Goal: Information Seeking & Learning: Find specific fact

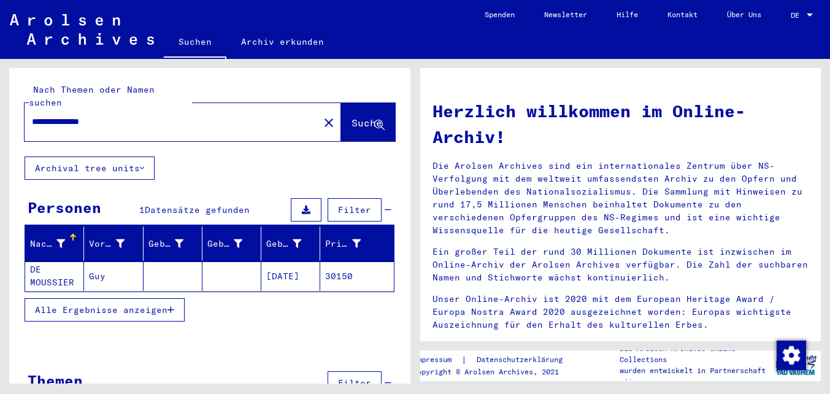
click at [177, 267] on mat-cell at bounding box center [172, 275] width 59 height 29
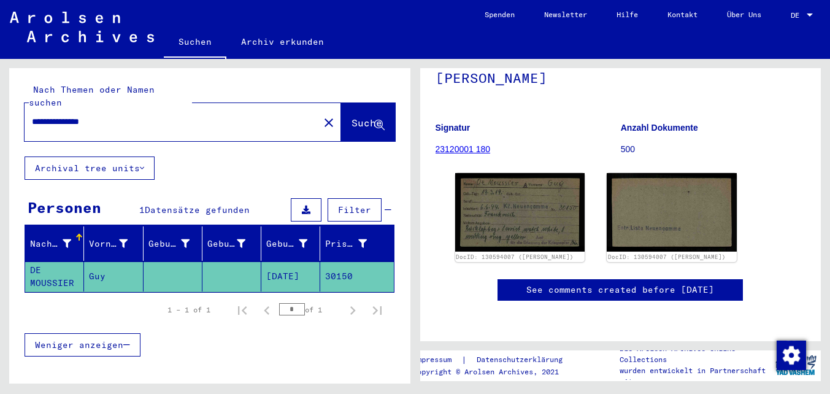
scroll to position [142, 0]
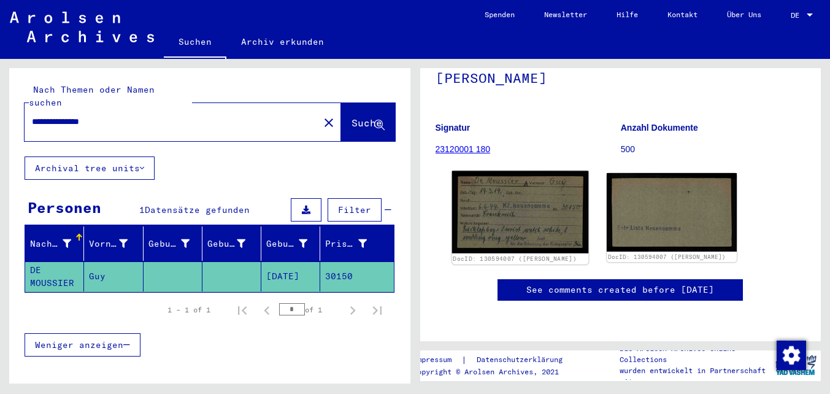
click at [522, 192] on img at bounding box center [519, 212] width 136 height 82
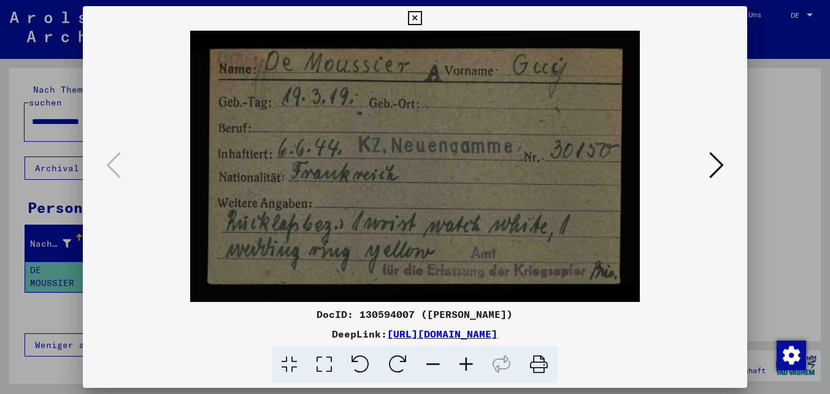
click at [721, 166] on icon at bounding box center [716, 164] width 15 height 29
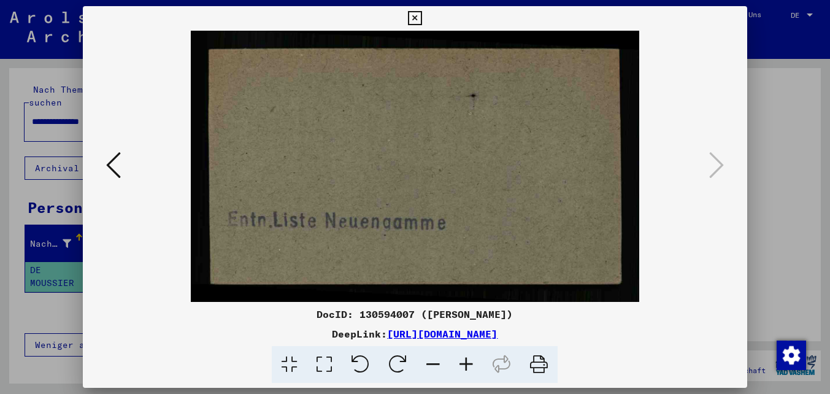
click at [117, 171] on icon at bounding box center [113, 164] width 15 height 29
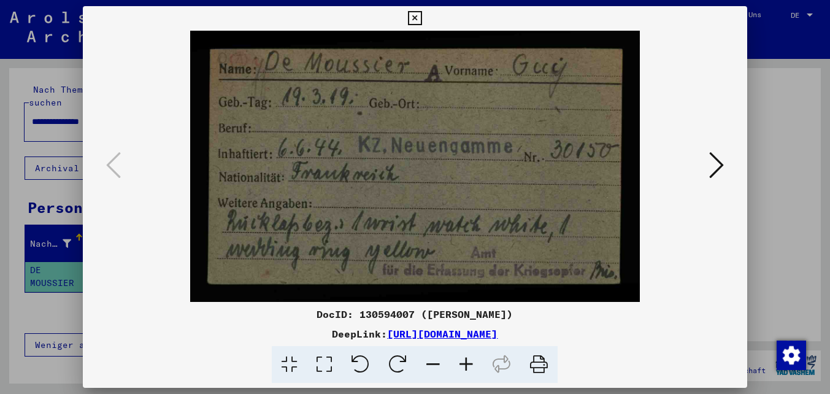
click at [416, 18] on icon at bounding box center [415, 18] width 14 height 15
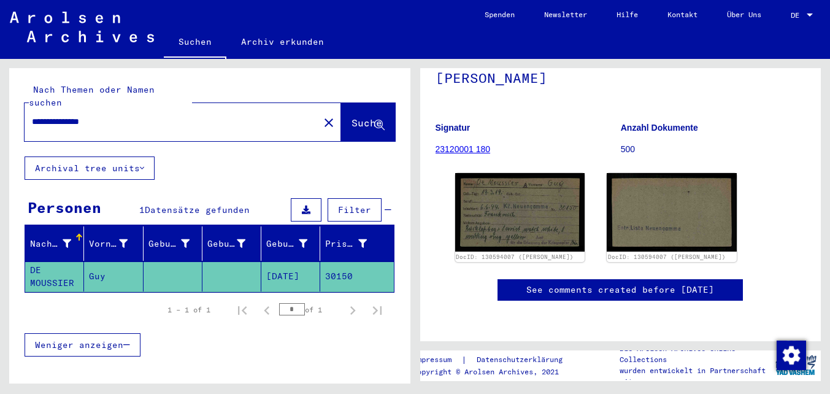
click at [272, 331] on div "Weniger anzeigen" at bounding box center [210, 345] width 370 height 36
click at [58, 115] on input "**********" at bounding box center [172, 121] width 280 height 13
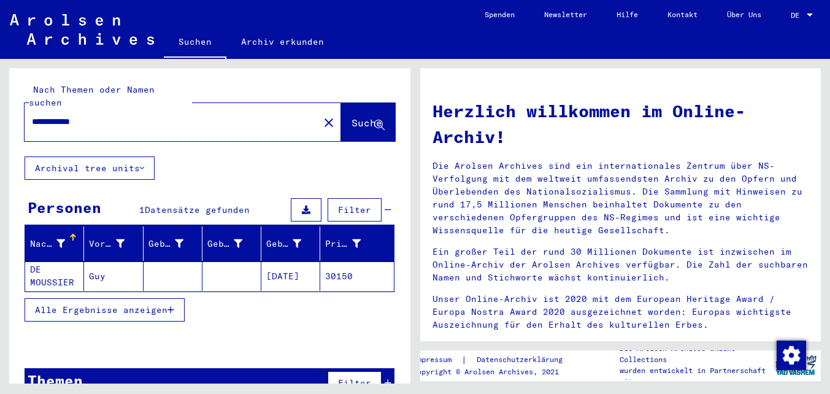
click at [67, 115] on input "**********" at bounding box center [168, 121] width 272 height 13
type input "*******"
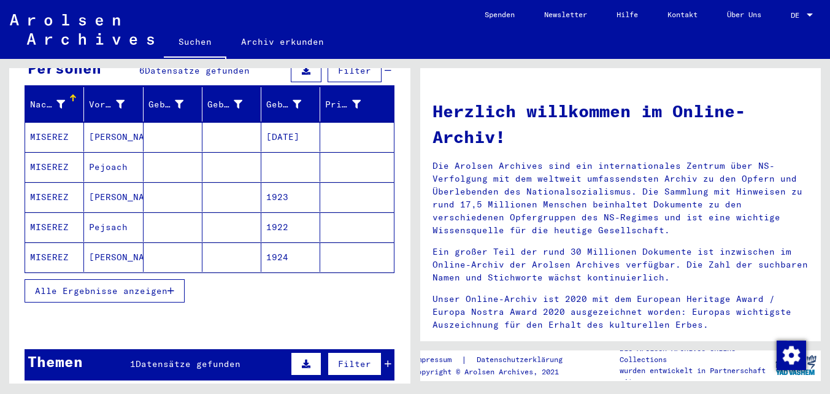
scroll to position [139, 0]
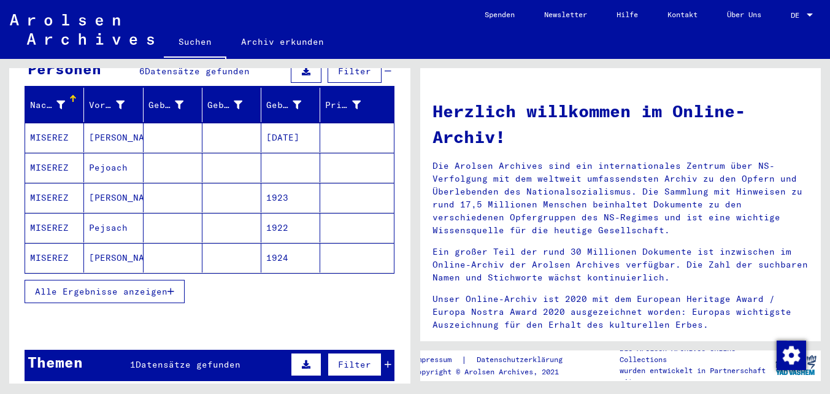
click at [175, 213] on mat-cell at bounding box center [172, 227] width 59 height 29
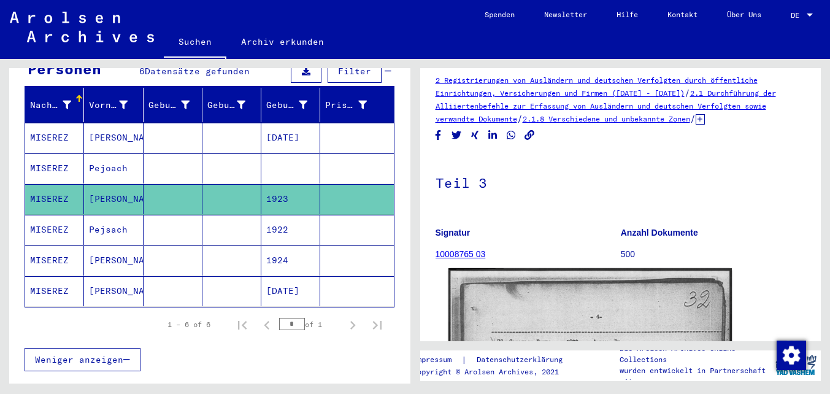
scroll to position [7, 0]
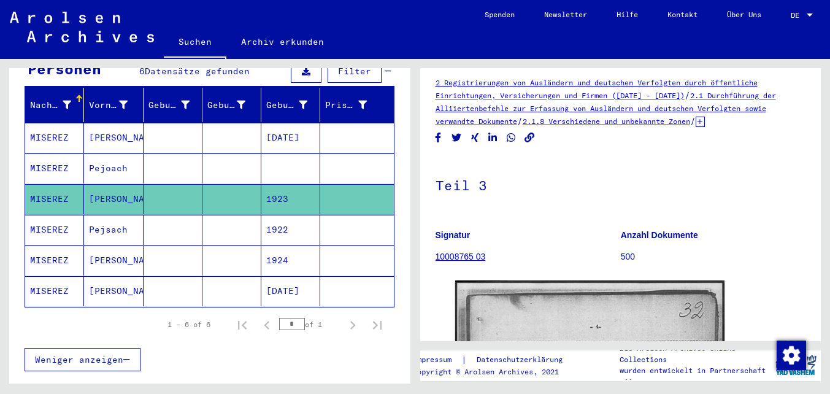
click at [188, 215] on mat-cell at bounding box center [172, 230] width 59 height 30
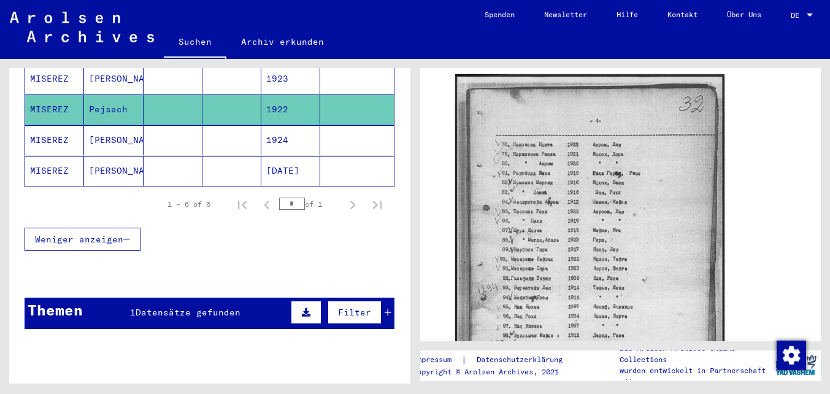
scroll to position [222, 0]
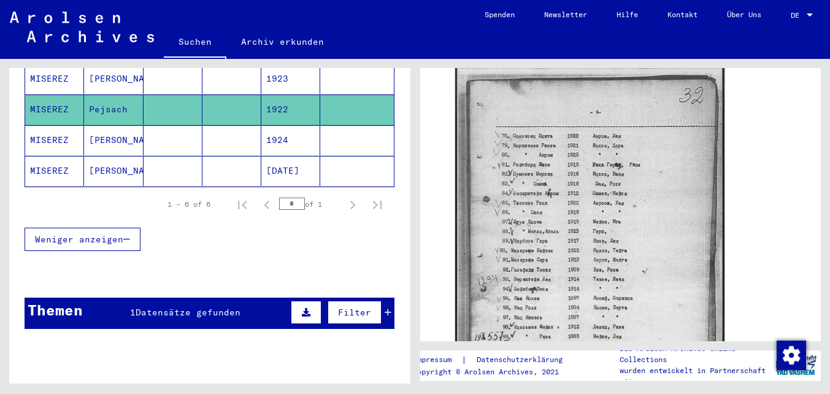
click at [158, 130] on mat-cell at bounding box center [172, 140] width 59 height 30
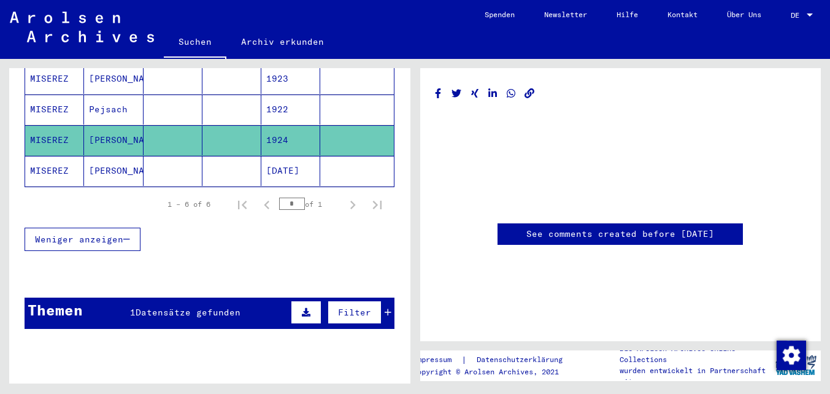
click at [165, 161] on mat-cell at bounding box center [172, 171] width 59 height 30
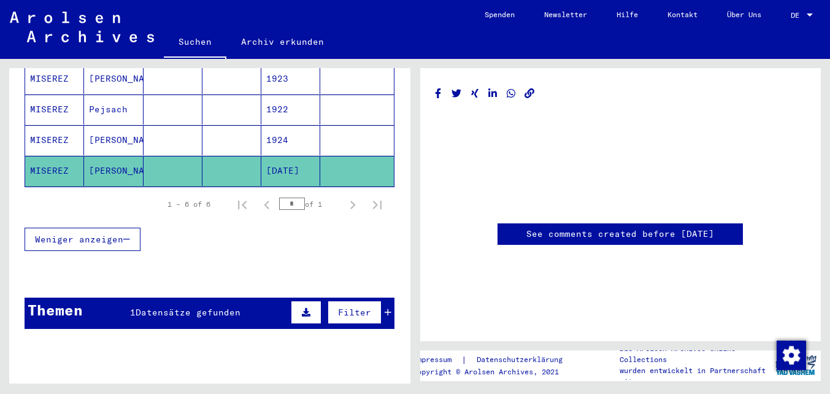
click at [181, 307] on span "Datensätze gefunden" at bounding box center [188, 312] width 105 height 11
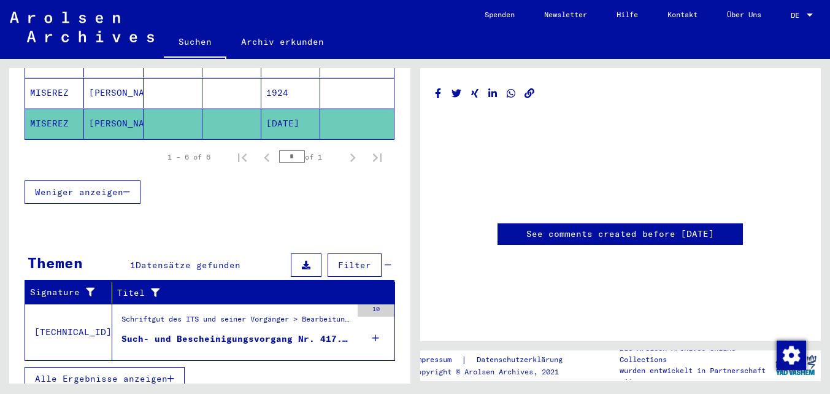
click at [232, 332] on div "Such- und Bescheinigungsvorgang Nr. 417.022 für [PERSON_NAME] geboren [DEMOGRAP…" at bounding box center [236, 338] width 230 height 13
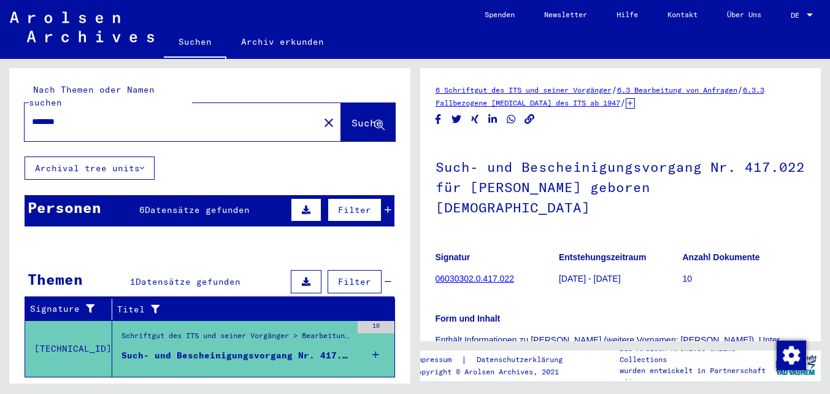
click at [224, 204] on div "Personen 6 Datensätze gefunden Filter" at bounding box center [210, 210] width 370 height 31
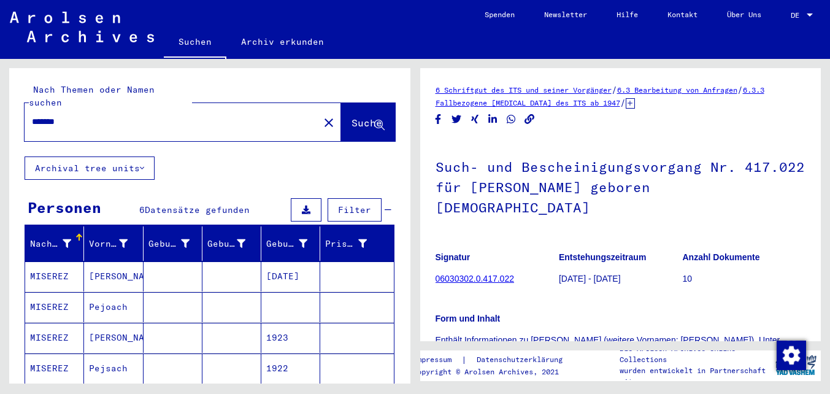
click at [175, 264] on mat-cell at bounding box center [172, 276] width 59 height 30
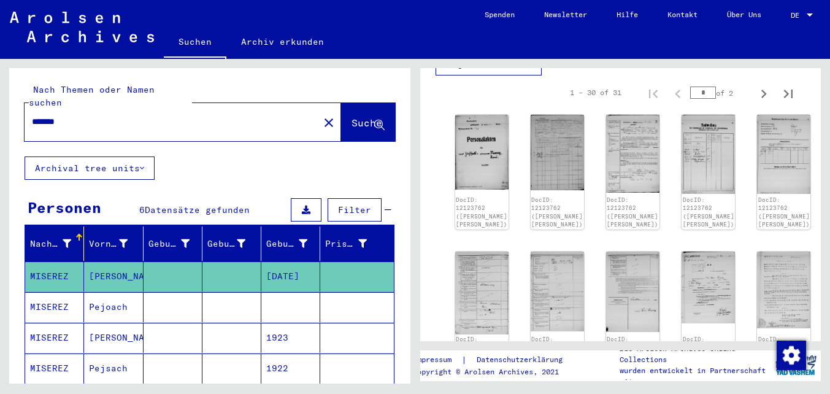
scroll to position [334, 0]
click at [472, 129] on img at bounding box center [481, 151] width 56 height 78
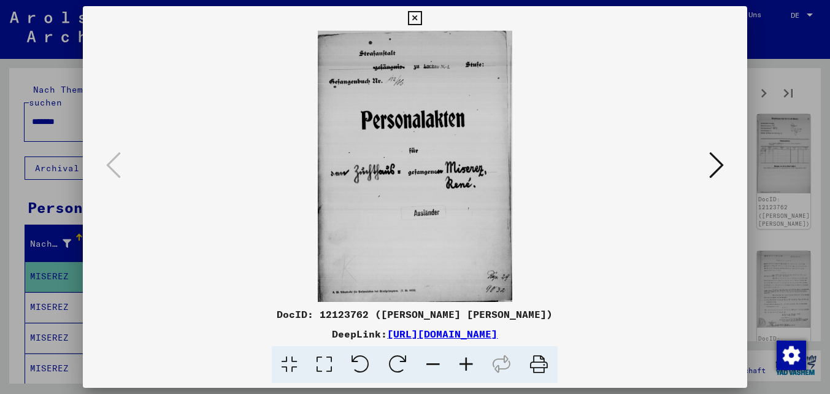
click at [713, 167] on icon at bounding box center [716, 164] width 15 height 29
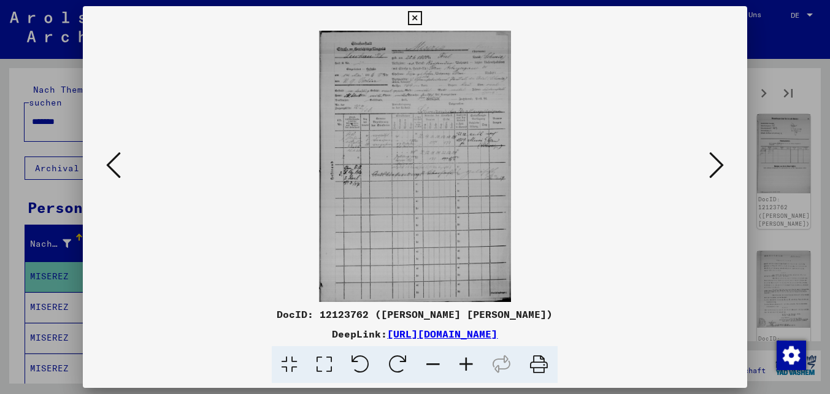
click at [462, 367] on icon at bounding box center [465, 364] width 33 height 37
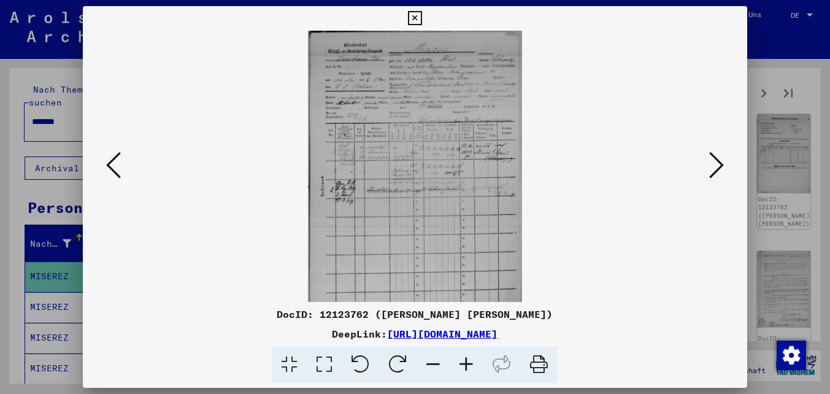
click at [462, 367] on icon at bounding box center [465, 364] width 33 height 37
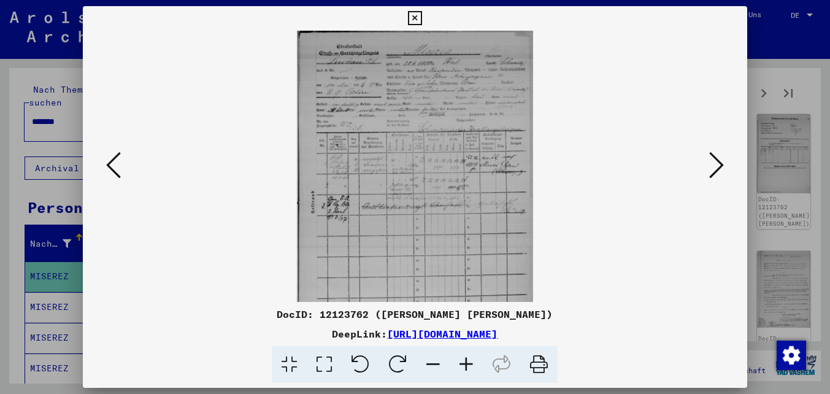
click at [462, 367] on icon at bounding box center [465, 364] width 33 height 37
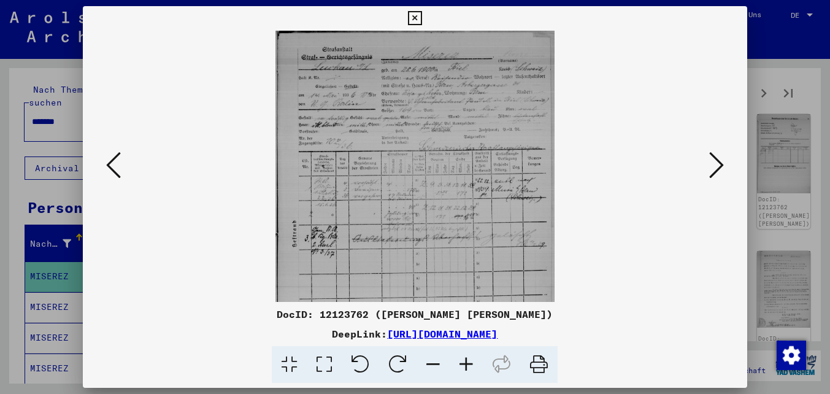
click at [462, 367] on icon at bounding box center [465, 364] width 33 height 37
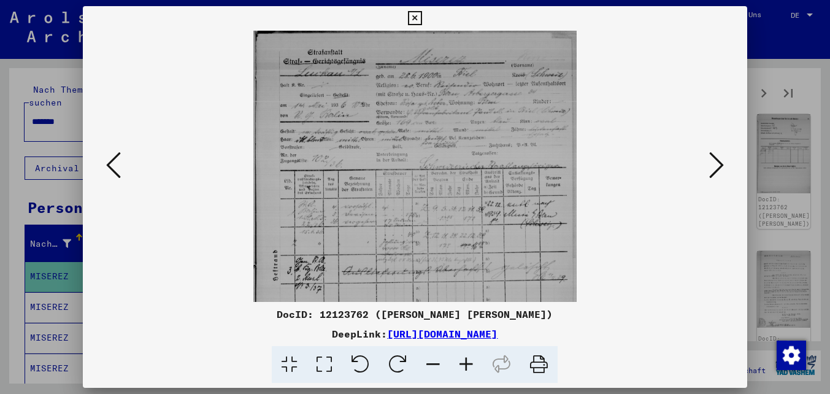
click at [462, 367] on icon at bounding box center [465, 364] width 33 height 37
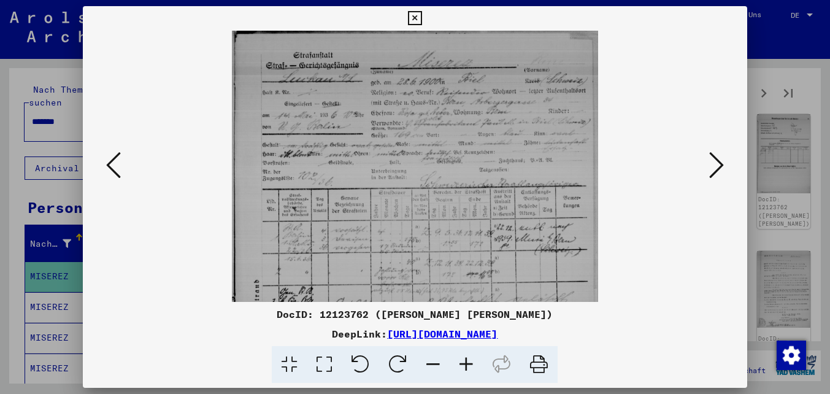
click at [462, 367] on icon at bounding box center [465, 364] width 33 height 37
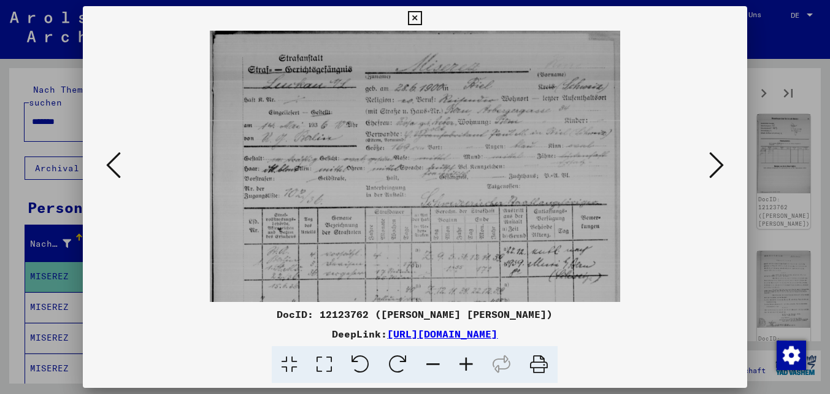
click at [462, 367] on icon at bounding box center [465, 364] width 33 height 37
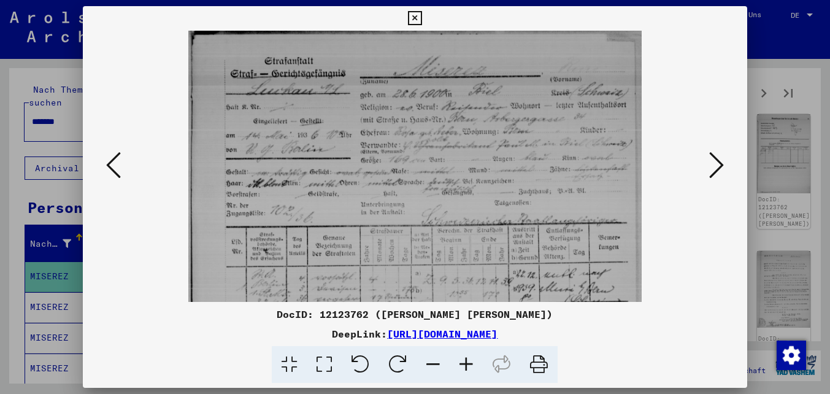
click at [462, 367] on icon at bounding box center [465, 364] width 33 height 37
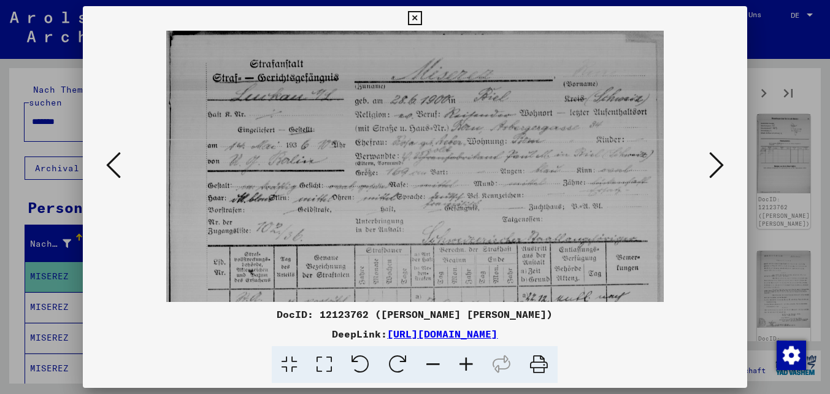
click at [462, 367] on icon at bounding box center [465, 364] width 33 height 37
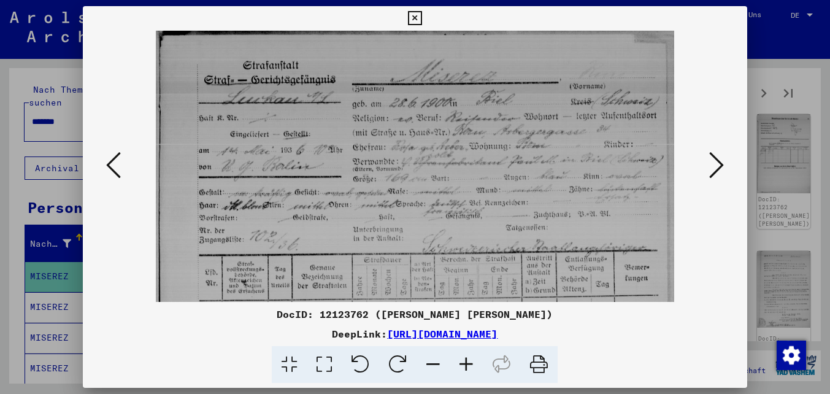
click at [713, 164] on icon at bounding box center [716, 164] width 15 height 29
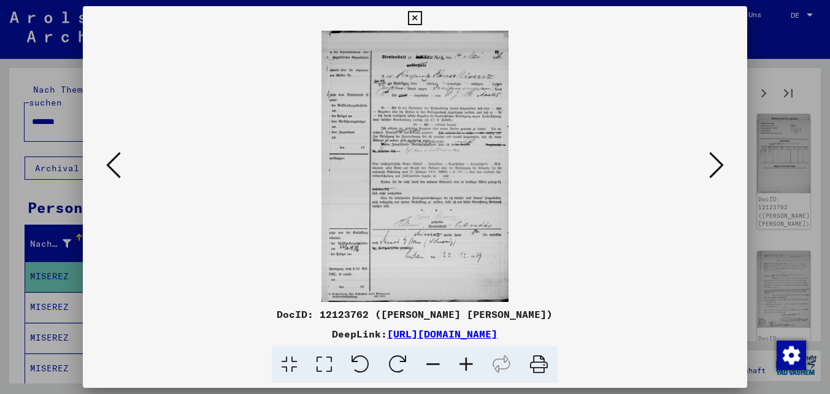
click at [713, 164] on icon at bounding box center [716, 164] width 15 height 29
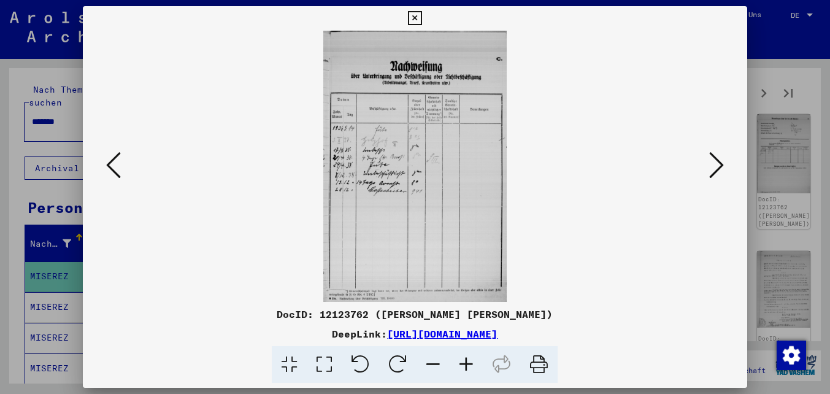
click at [713, 164] on icon at bounding box center [716, 164] width 15 height 29
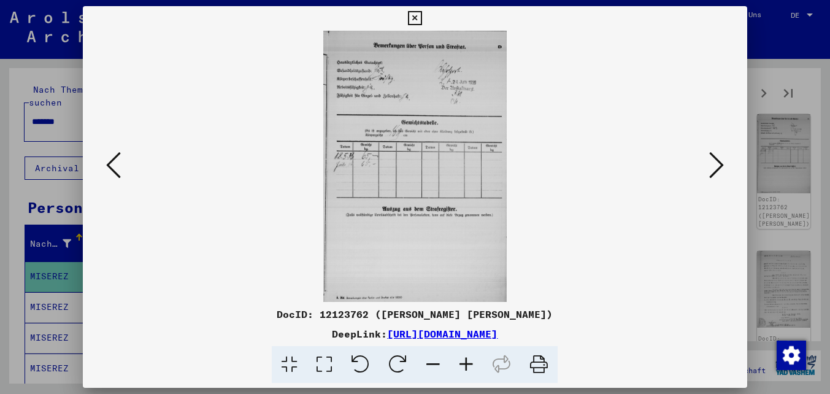
click at [713, 164] on icon at bounding box center [716, 164] width 15 height 29
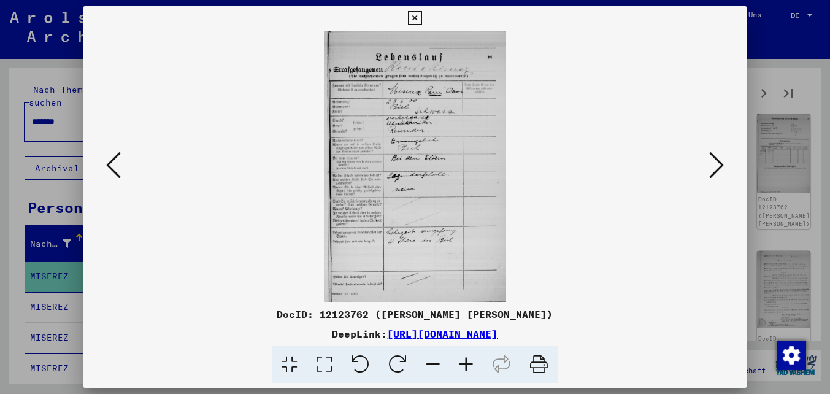
click at [713, 164] on icon at bounding box center [716, 164] width 15 height 29
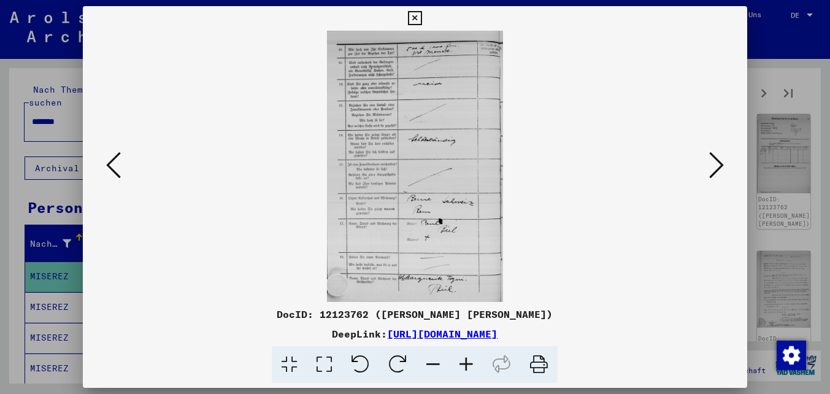
click at [110, 161] on icon at bounding box center [113, 164] width 15 height 29
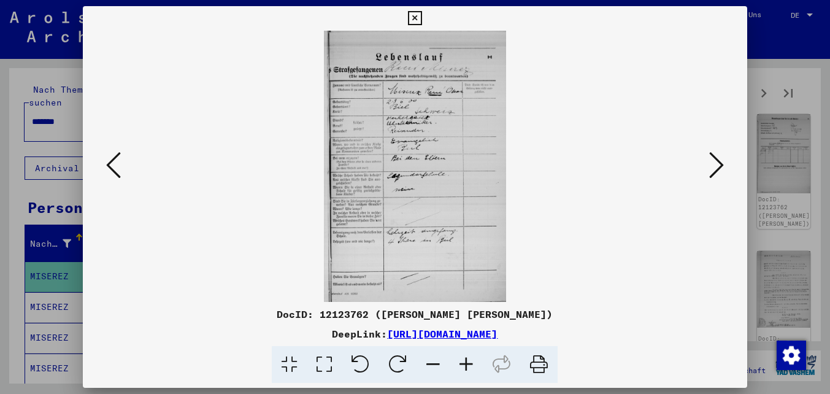
click at [711, 175] on icon at bounding box center [716, 164] width 15 height 29
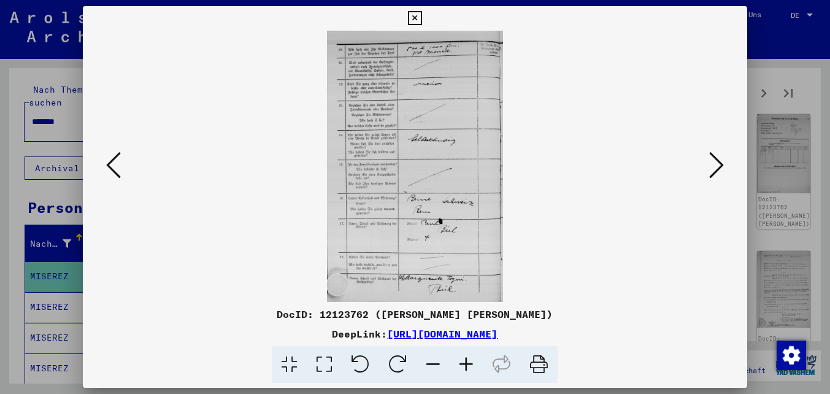
click at [711, 175] on icon at bounding box center [716, 164] width 15 height 29
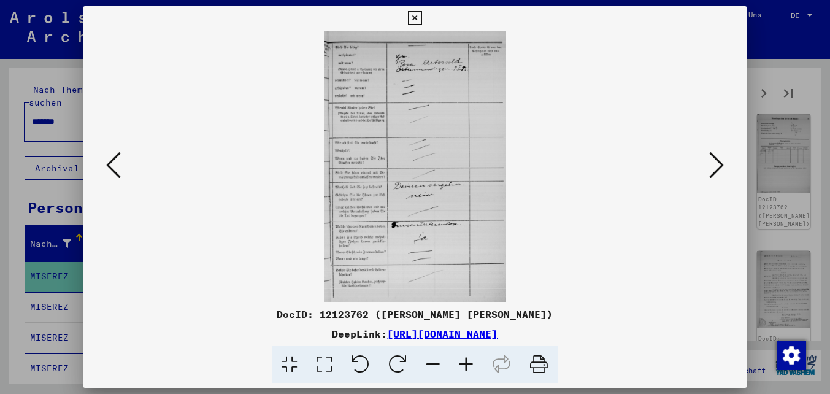
click at [711, 175] on icon at bounding box center [716, 164] width 15 height 29
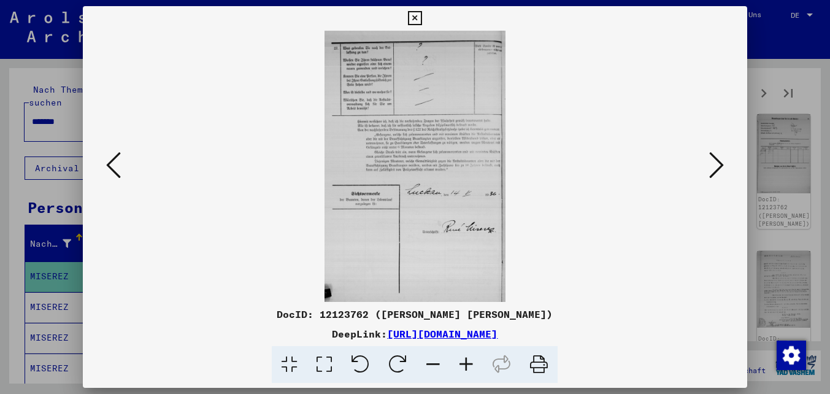
click at [711, 175] on icon at bounding box center [716, 164] width 15 height 29
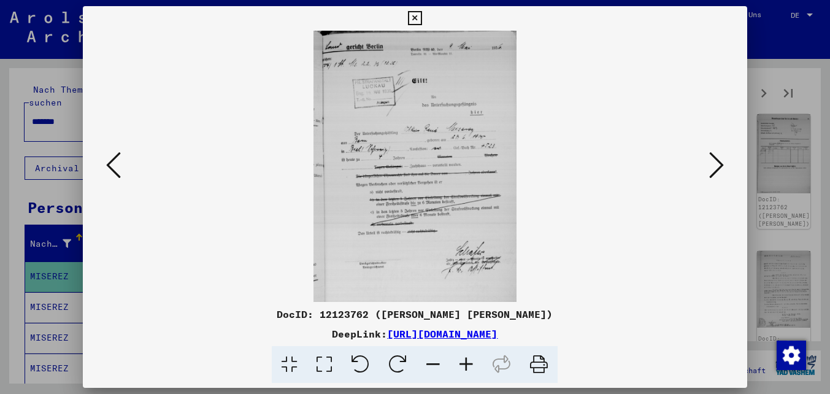
click at [711, 175] on icon at bounding box center [716, 164] width 15 height 29
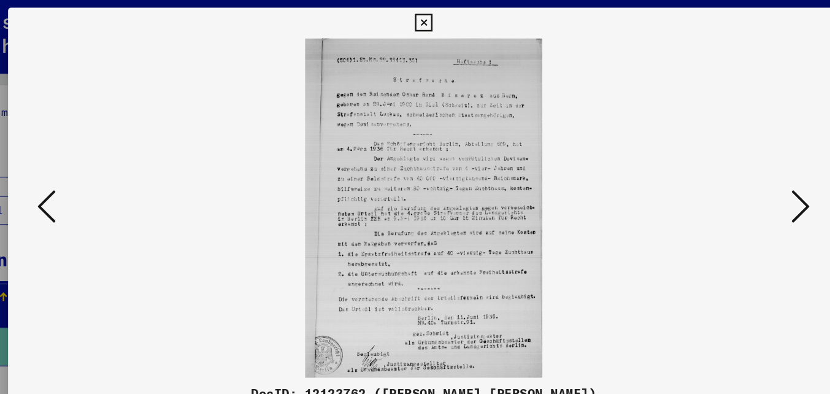
click at [712, 168] on icon at bounding box center [716, 164] width 15 height 29
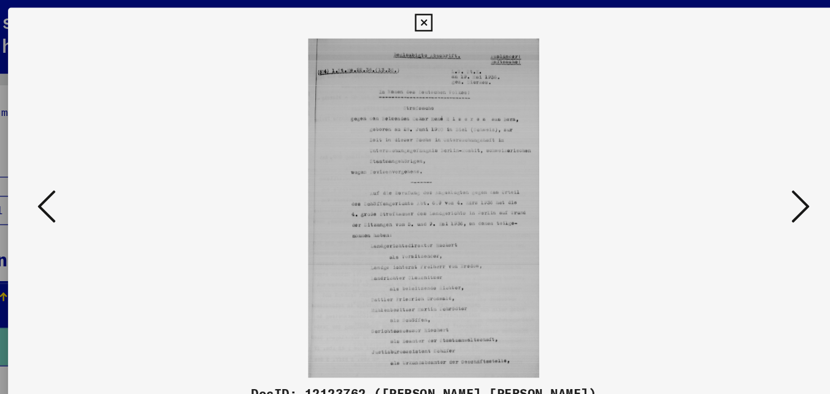
click at [712, 168] on icon at bounding box center [716, 164] width 15 height 29
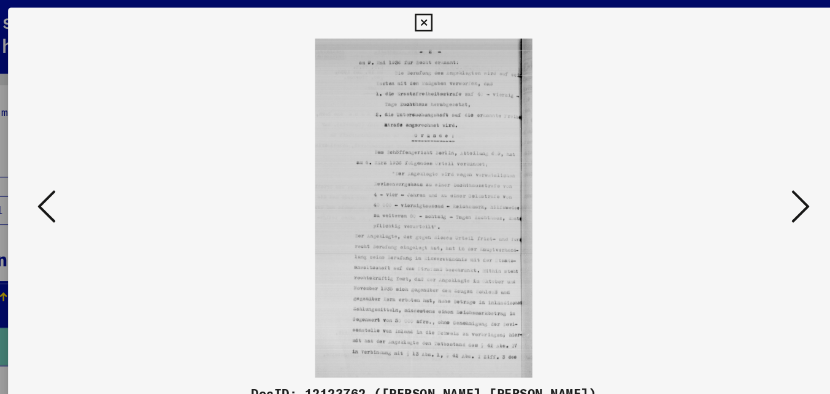
click at [712, 168] on icon at bounding box center [716, 164] width 15 height 29
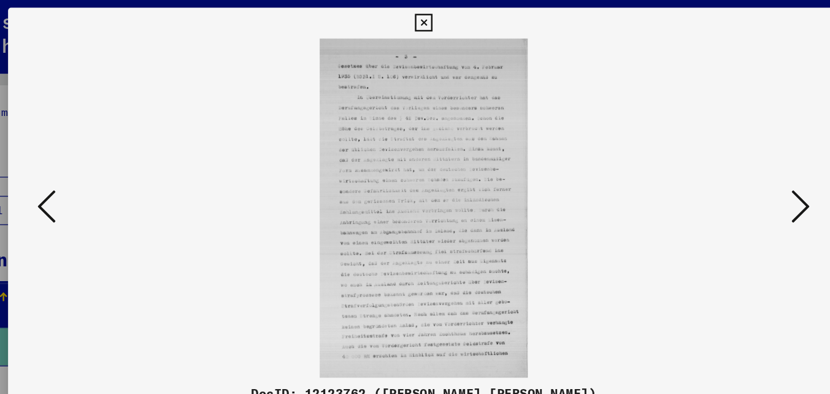
click at [712, 168] on icon at bounding box center [716, 164] width 15 height 29
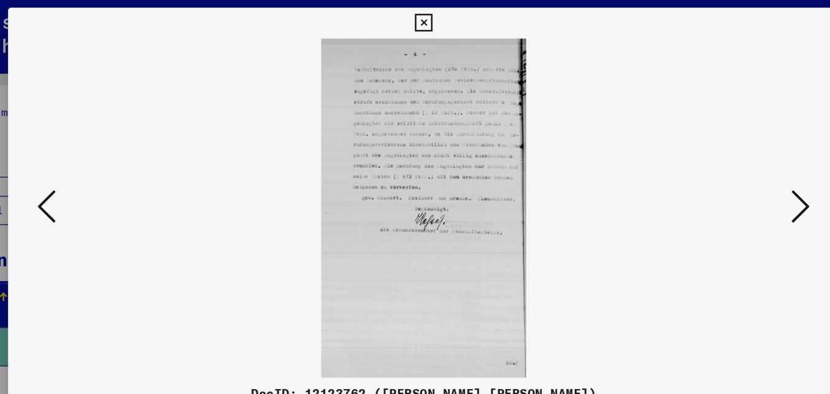
click at [712, 168] on icon at bounding box center [716, 164] width 15 height 29
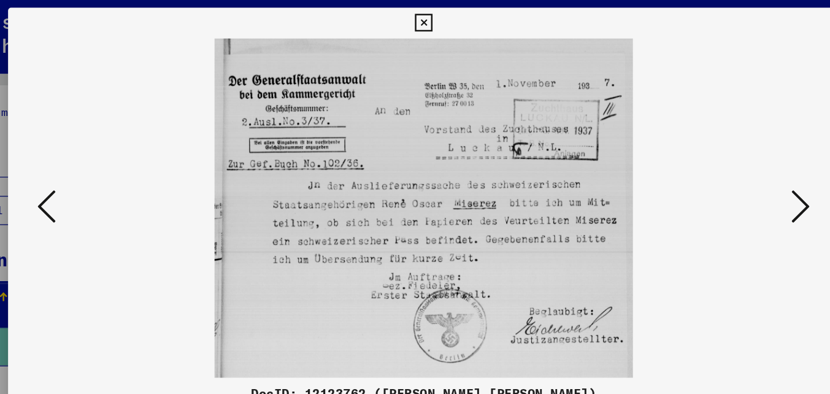
click at [712, 168] on icon at bounding box center [716, 164] width 15 height 29
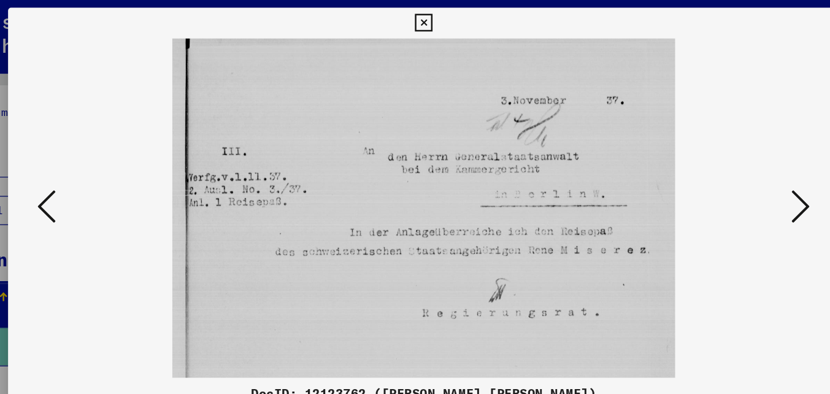
click at [706, 177] on button at bounding box center [716, 165] width 22 height 35
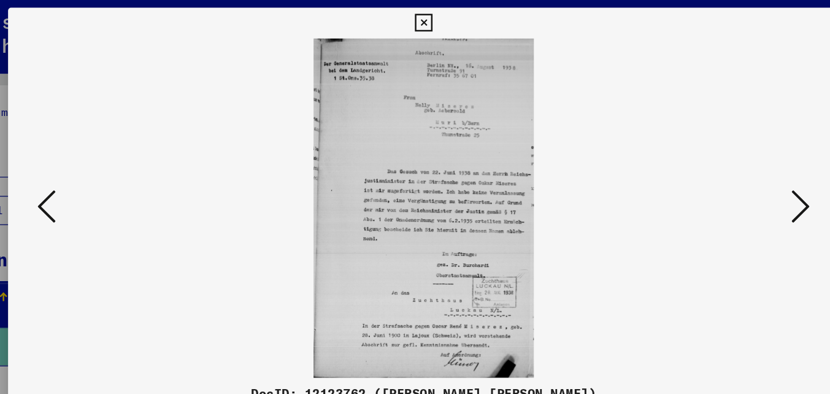
click at [706, 177] on button at bounding box center [716, 165] width 22 height 35
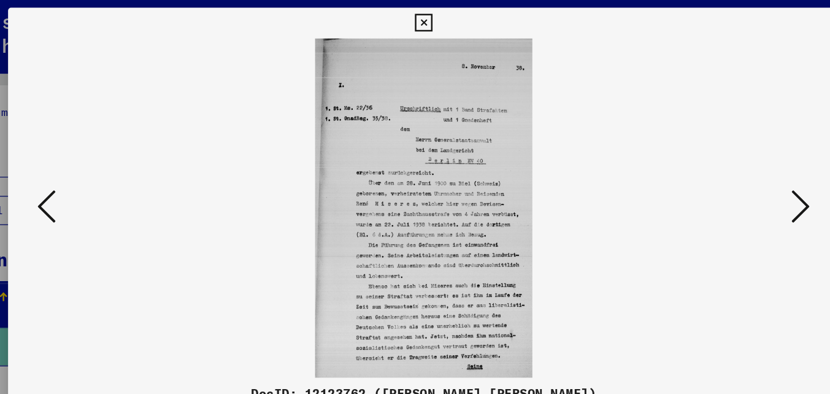
click at [706, 177] on button at bounding box center [716, 165] width 22 height 35
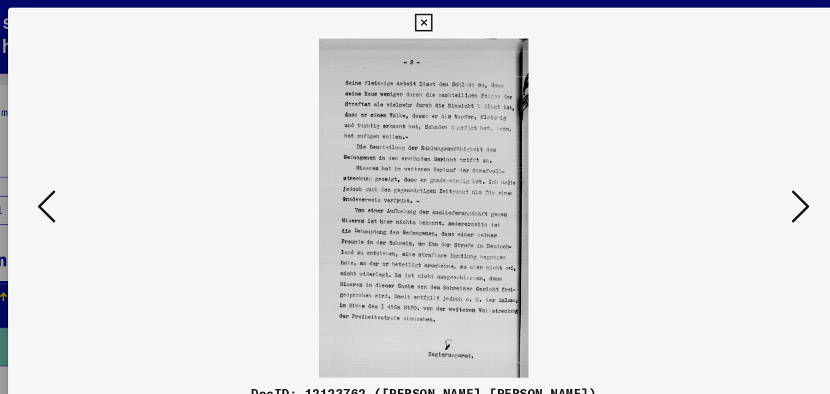
click at [706, 177] on button at bounding box center [716, 165] width 22 height 35
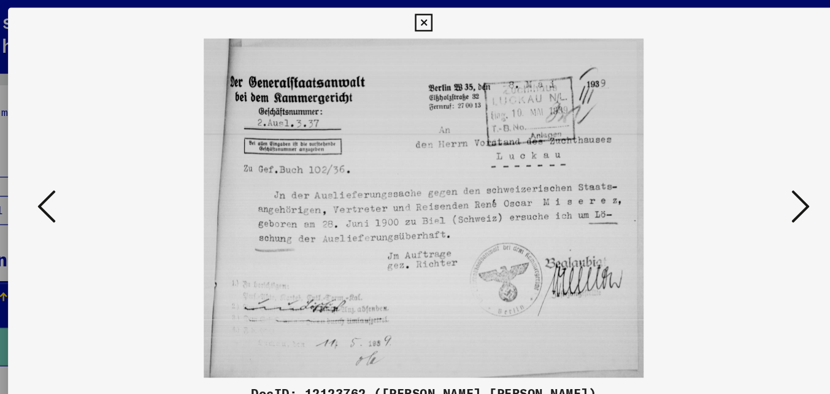
click at [706, 177] on button at bounding box center [716, 165] width 22 height 35
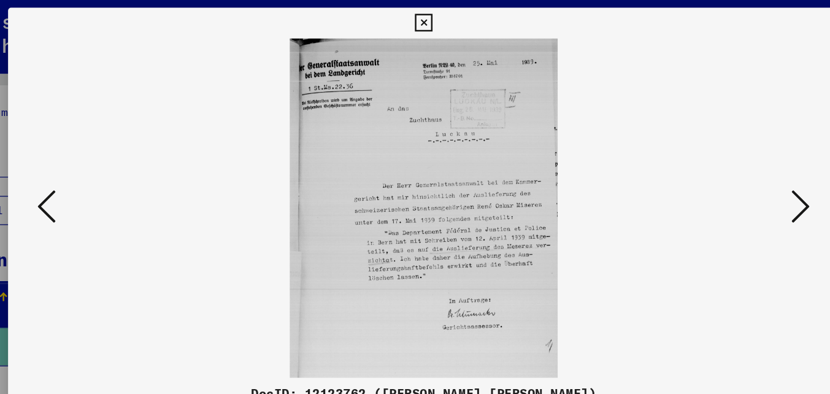
click at [706, 177] on button at bounding box center [716, 165] width 22 height 35
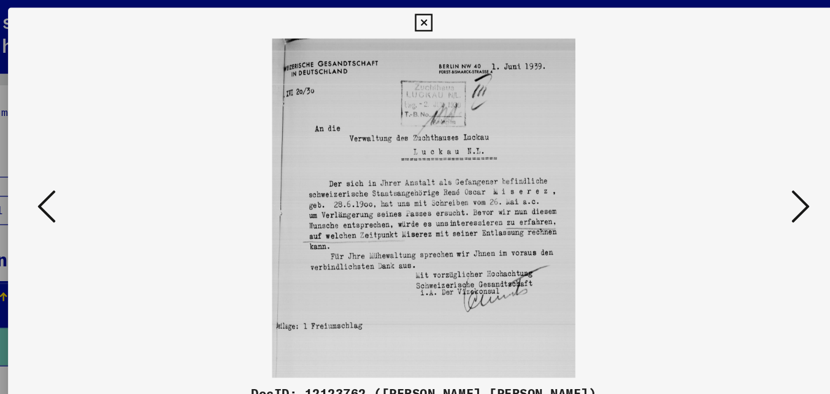
click at [706, 177] on button at bounding box center [716, 165] width 22 height 35
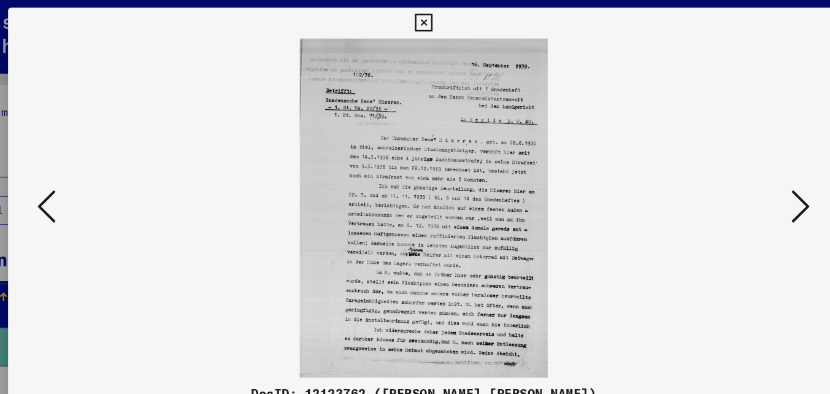
click at [706, 177] on button at bounding box center [716, 165] width 22 height 35
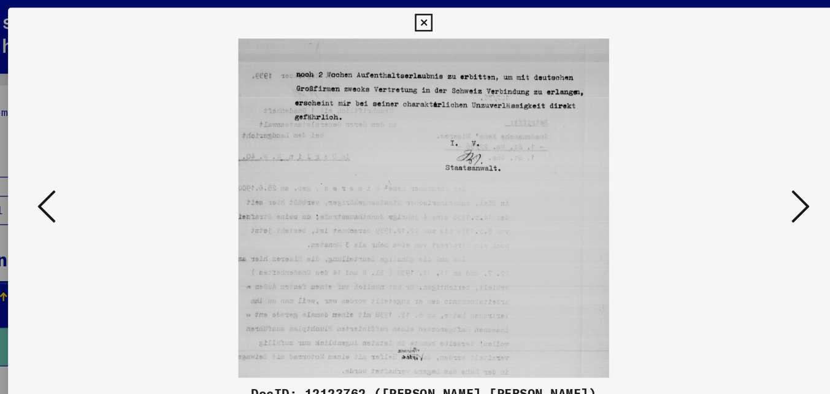
click at [706, 177] on button at bounding box center [716, 165] width 22 height 35
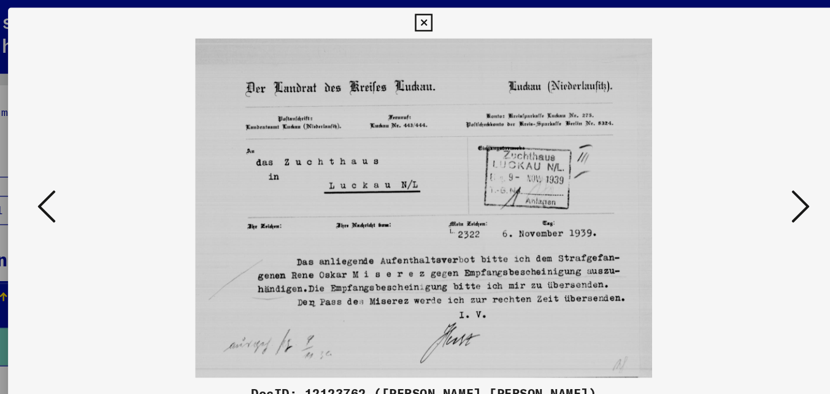
click at [706, 177] on button at bounding box center [716, 165] width 22 height 35
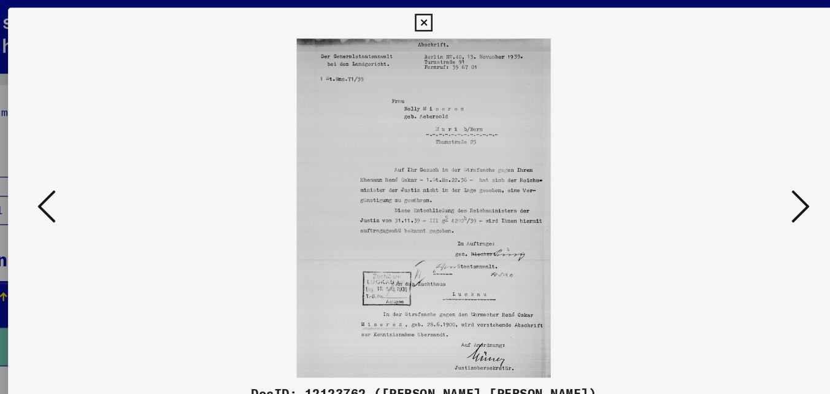
click at [706, 177] on button at bounding box center [716, 165] width 22 height 35
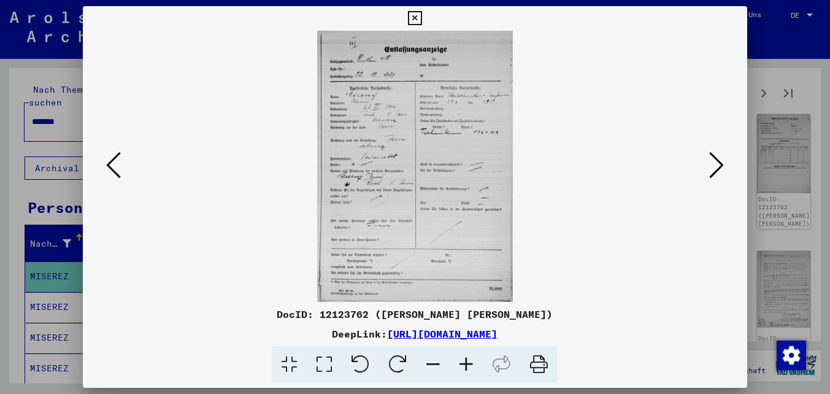
click at [716, 179] on icon at bounding box center [716, 164] width 15 height 29
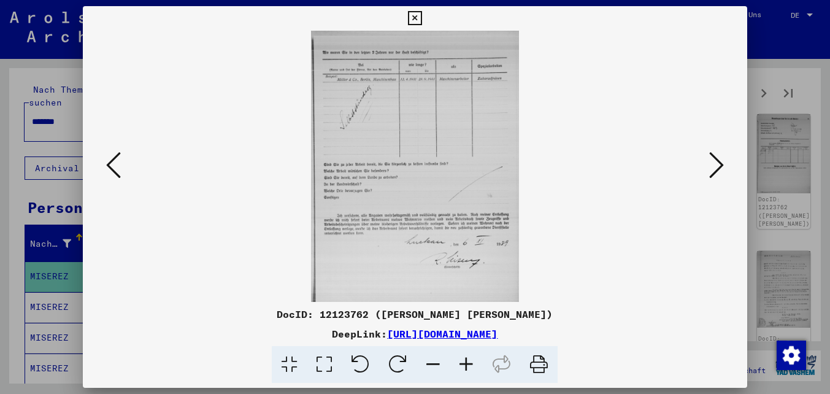
click at [716, 179] on icon at bounding box center [716, 164] width 15 height 29
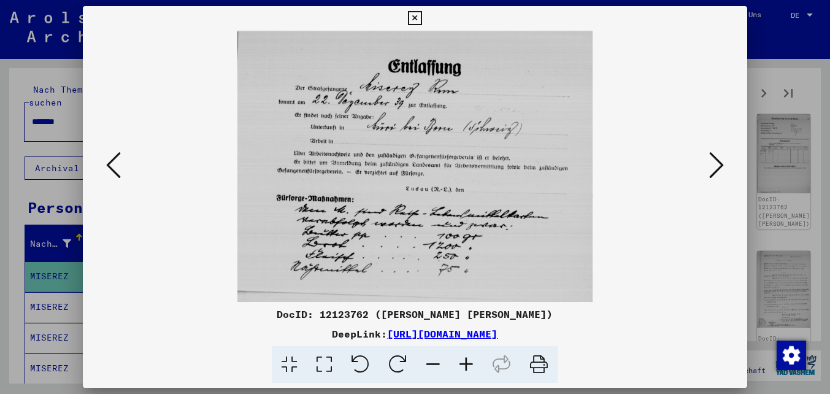
click at [716, 179] on icon at bounding box center [716, 164] width 15 height 29
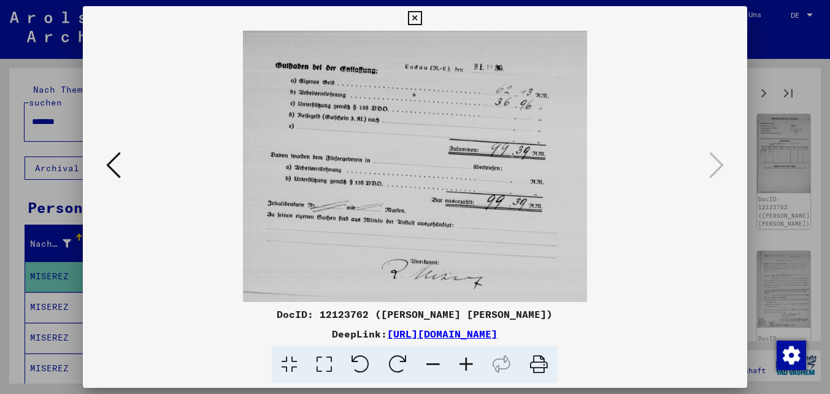
click at [413, 20] on icon at bounding box center [415, 18] width 14 height 15
